Goal: Task Accomplishment & Management: Complete application form

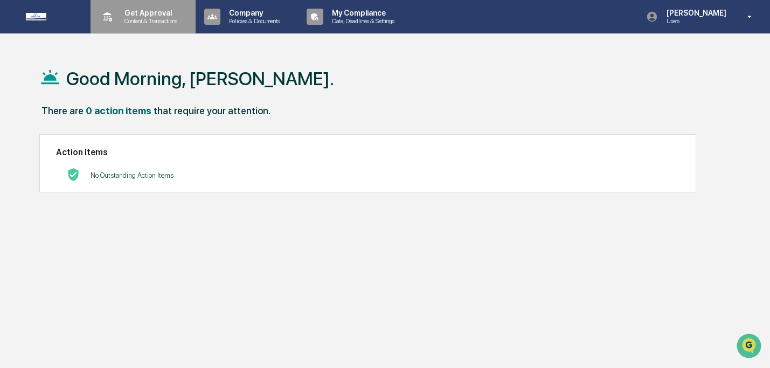
click at [141, 17] on p "Content & Transactions" at bounding box center [149, 21] width 67 height 8
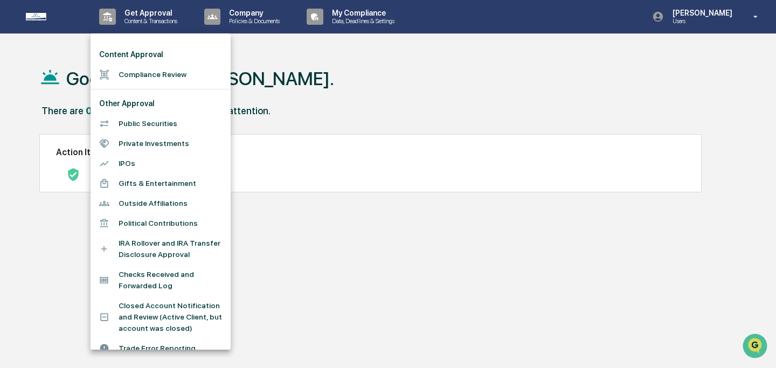
click at [151, 74] on li "Compliance Review" at bounding box center [160, 75] width 140 height 20
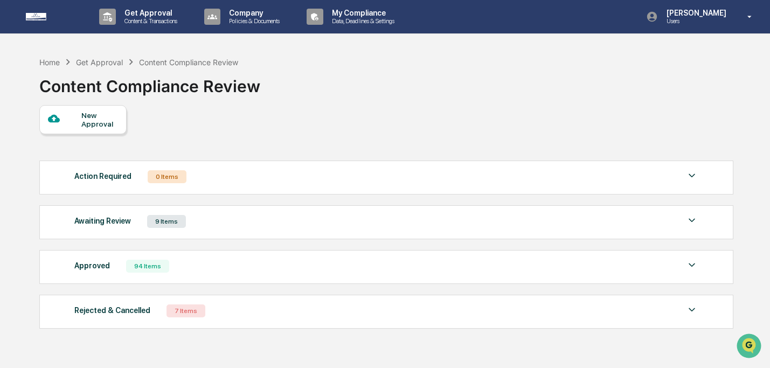
click at [62, 131] on div "New Approval" at bounding box center [82, 119] width 87 height 29
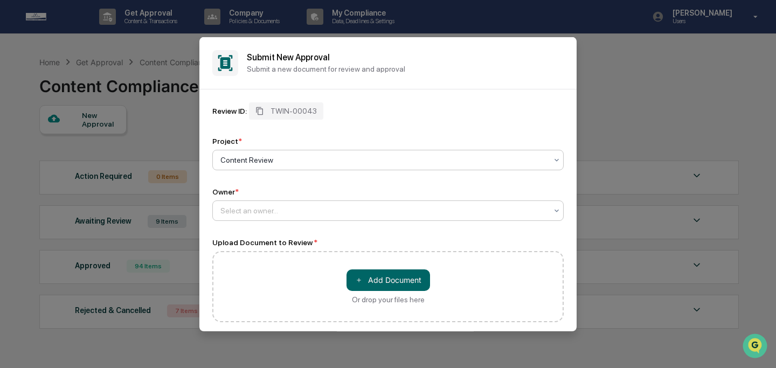
click at [252, 211] on div at bounding box center [383, 210] width 326 height 11
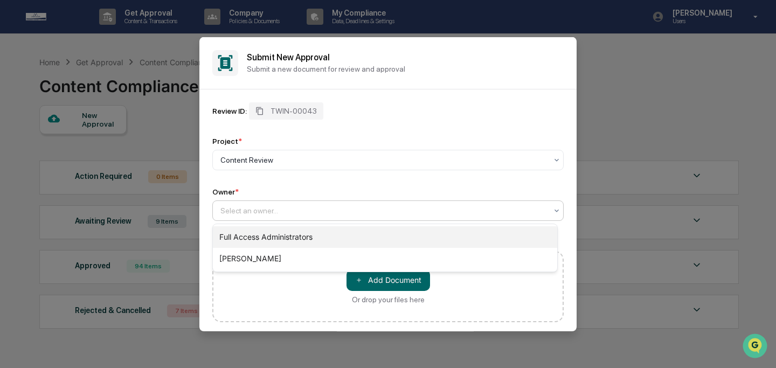
click at [257, 232] on div "Full Access Administrators" at bounding box center [385, 237] width 344 height 22
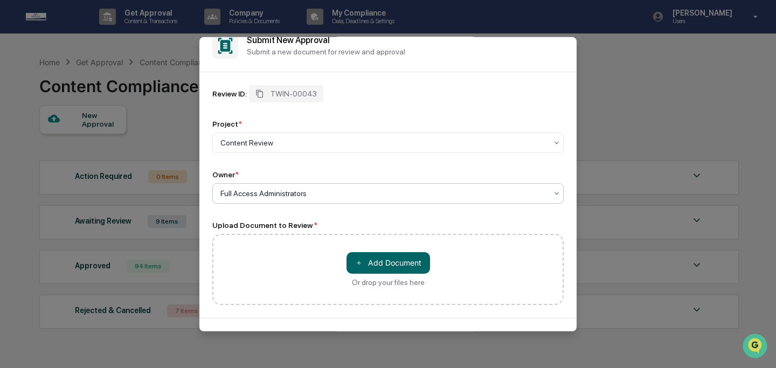
scroll to position [53, 0]
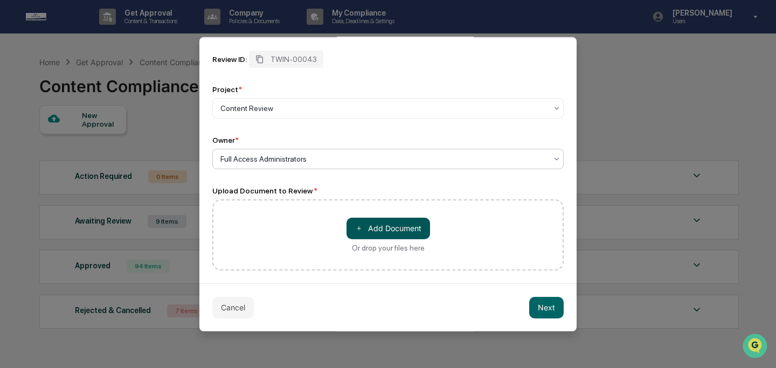
click at [385, 225] on button "＋ Add Document" at bounding box center [387, 228] width 83 height 22
click at [366, 226] on button "＋ Add Document" at bounding box center [387, 228] width 83 height 22
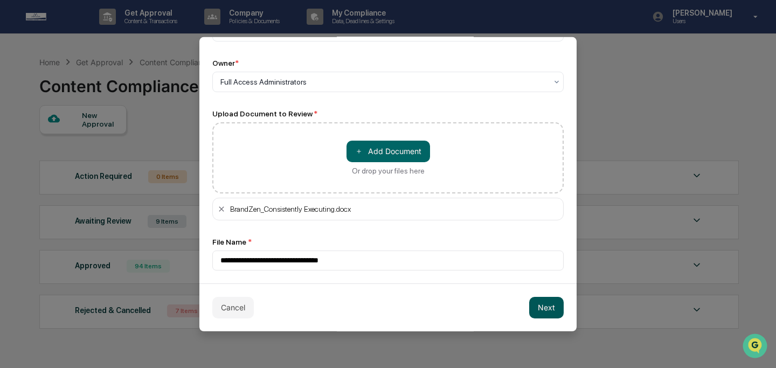
click at [545, 312] on button "Next" at bounding box center [546, 307] width 34 height 22
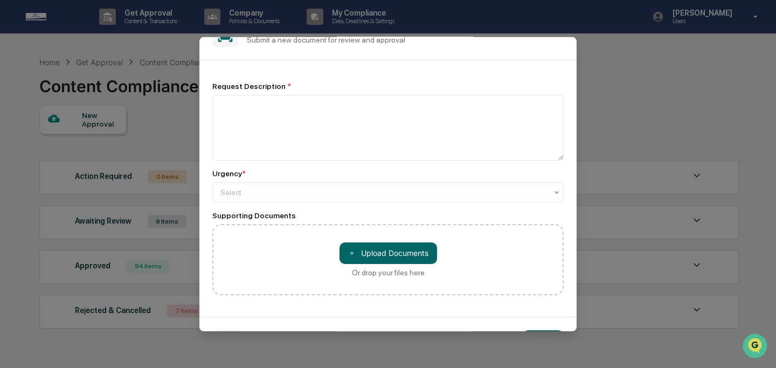
scroll to position [0, 0]
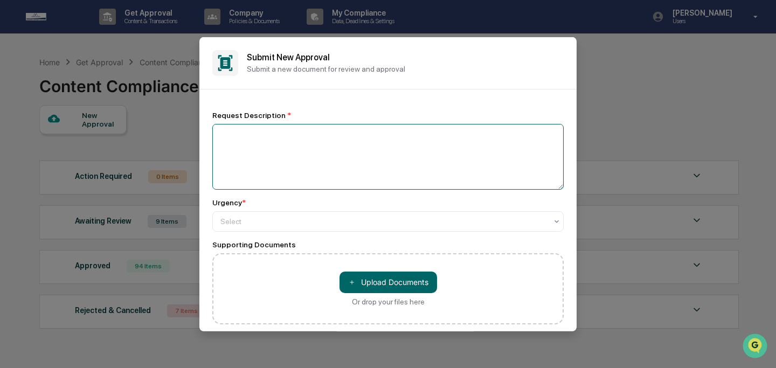
click at [335, 152] on textarea at bounding box center [387, 156] width 351 height 66
type textarea "**********"
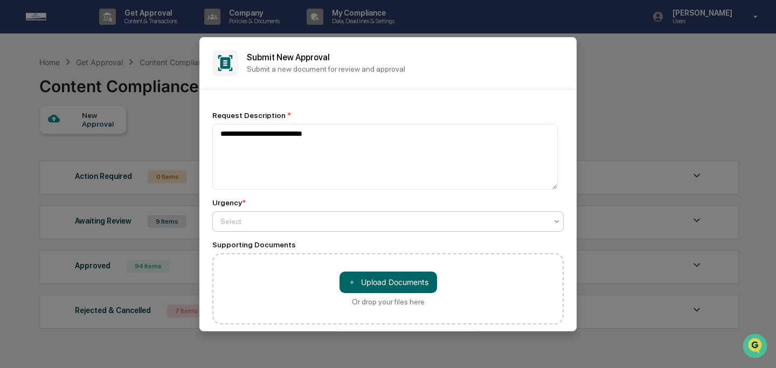
click at [382, 217] on div at bounding box center [383, 220] width 326 height 11
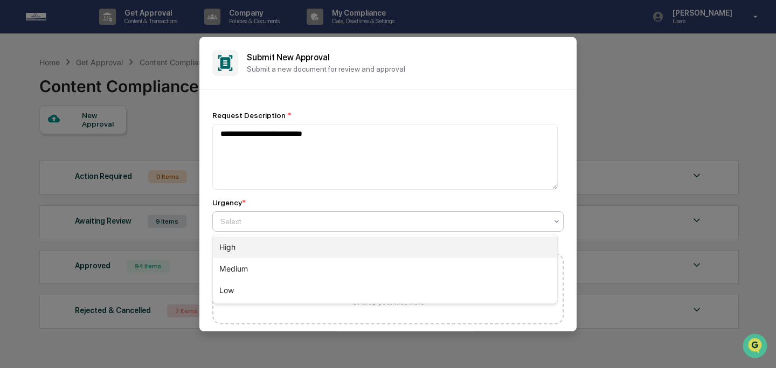
click at [381, 243] on div "High" at bounding box center [385, 247] width 344 height 22
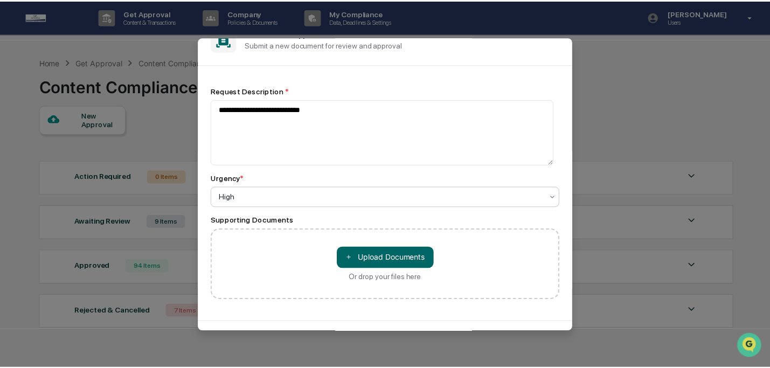
scroll to position [63, 0]
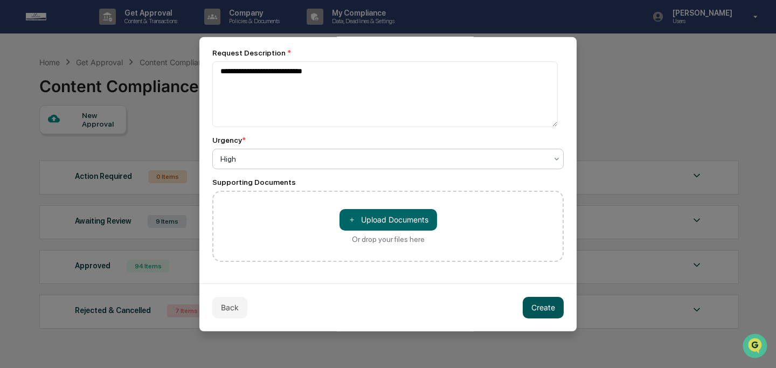
click at [549, 310] on button "Create" at bounding box center [542, 307] width 41 height 22
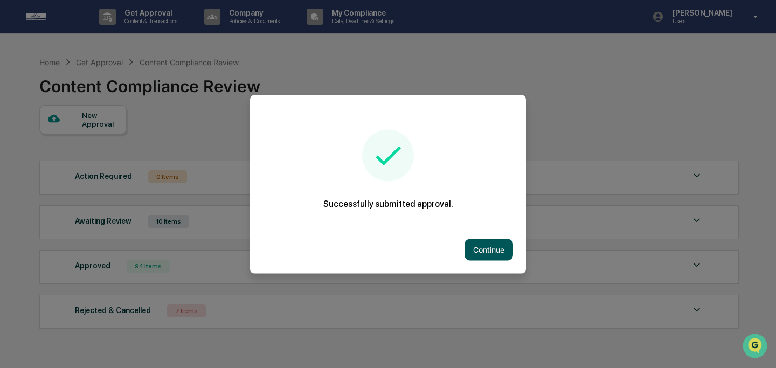
click at [480, 253] on button "Continue" at bounding box center [488, 250] width 48 height 22
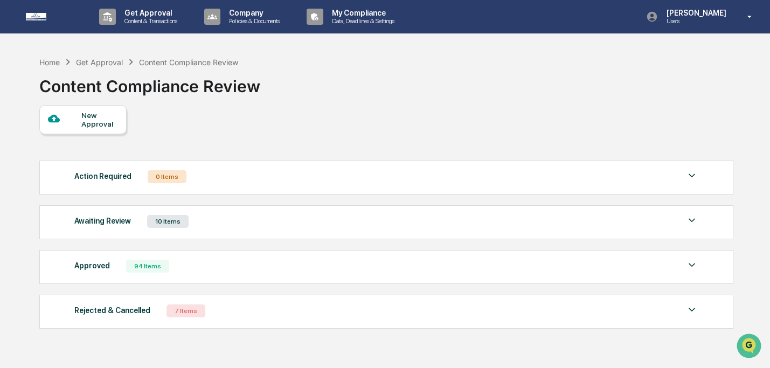
click at [401, 227] on div "Awaiting Review 10 Items" at bounding box center [385, 221] width 623 height 15
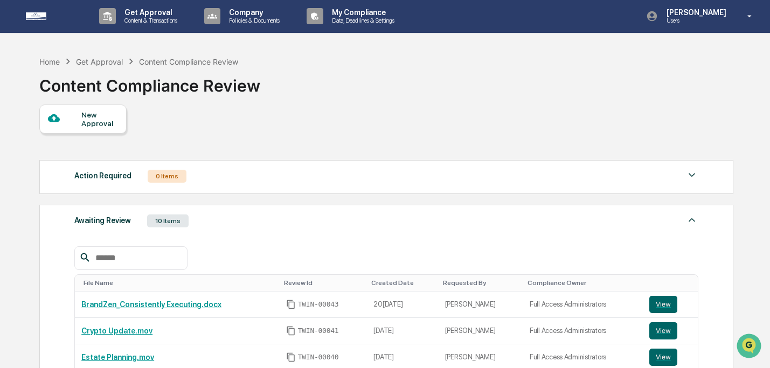
scroll to position [195, 0]
